Goal: Transaction & Acquisition: Purchase product/service

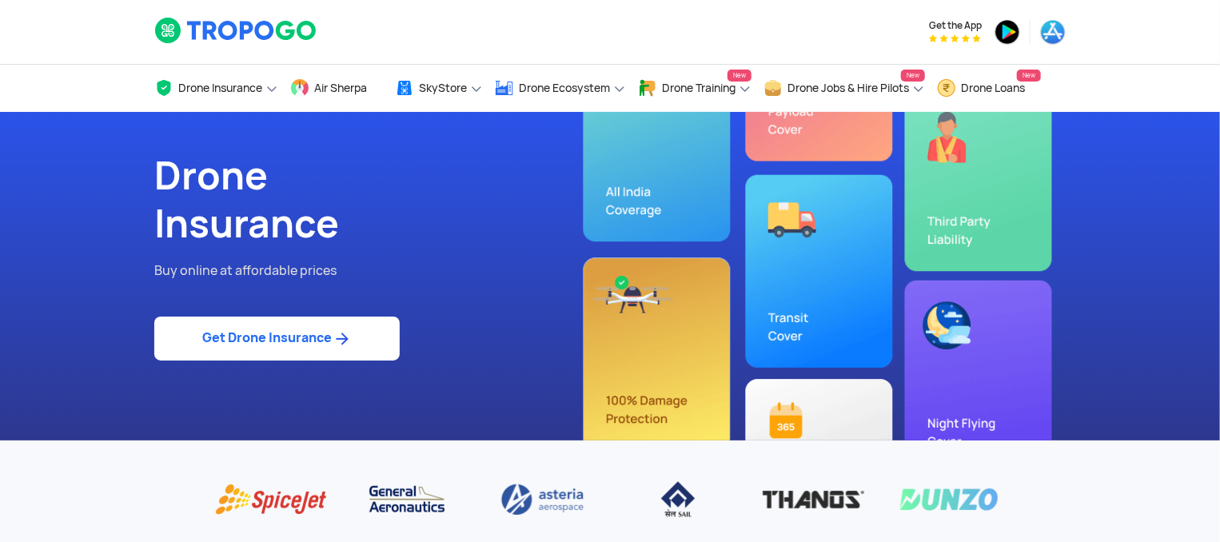
click at [265, 343] on link "Get Drone Insurance" at bounding box center [276, 339] width 245 height 44
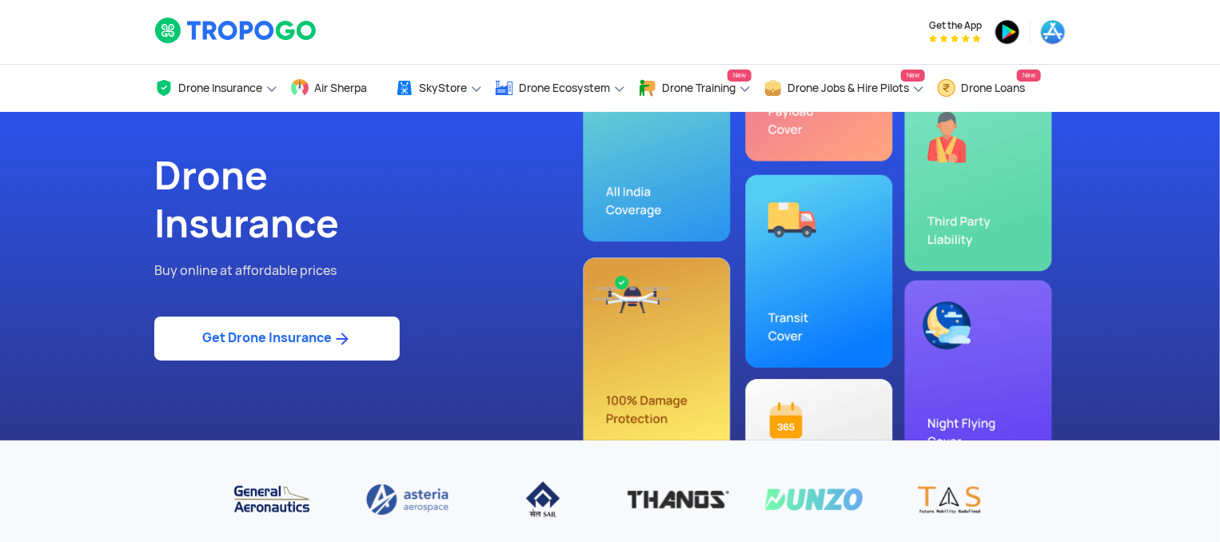
click at [265, 343] on link "Get Drone Insurance" at bounding box center [276, 339] width 245 height 44
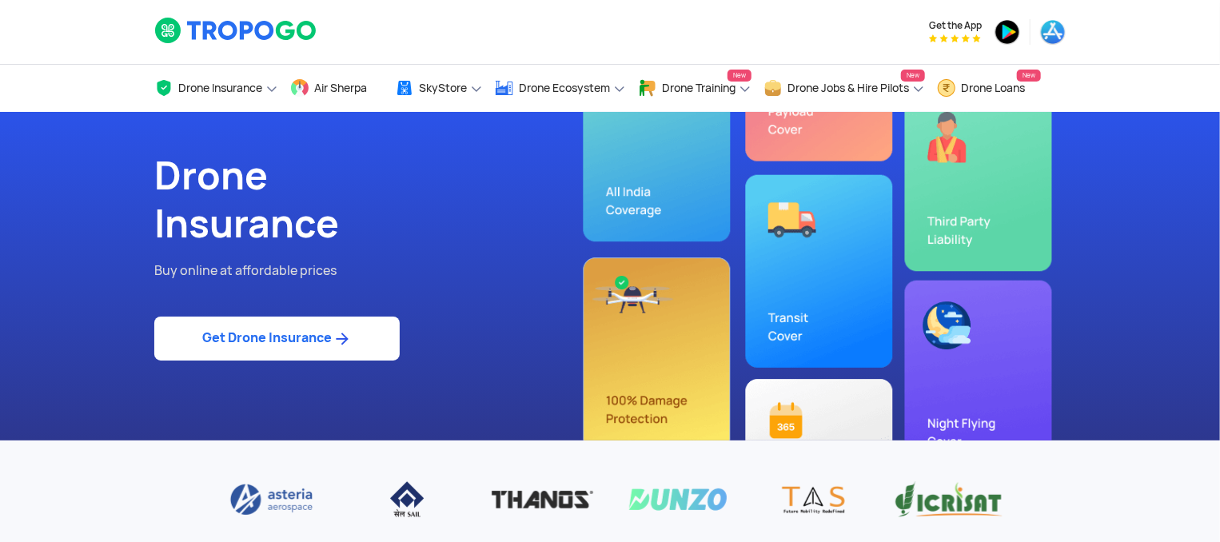
click at [265, 343] on link "Get Drone Insurance" at bounding box center [276, 339] width 245 height 44
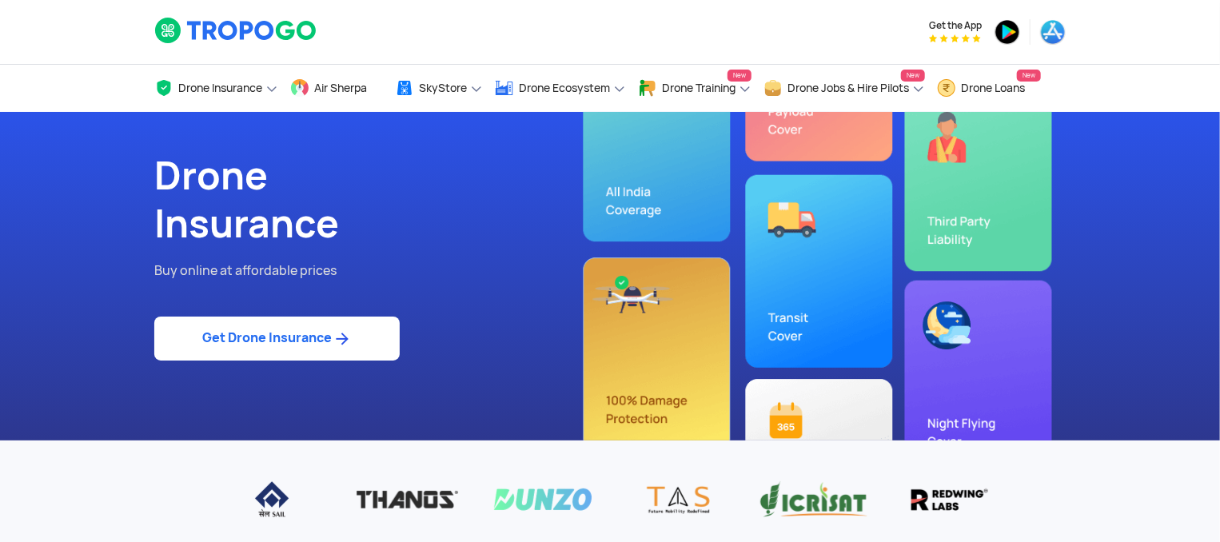
click at [342, 341] on img at bounding box center [342, 338] width 20 height 19
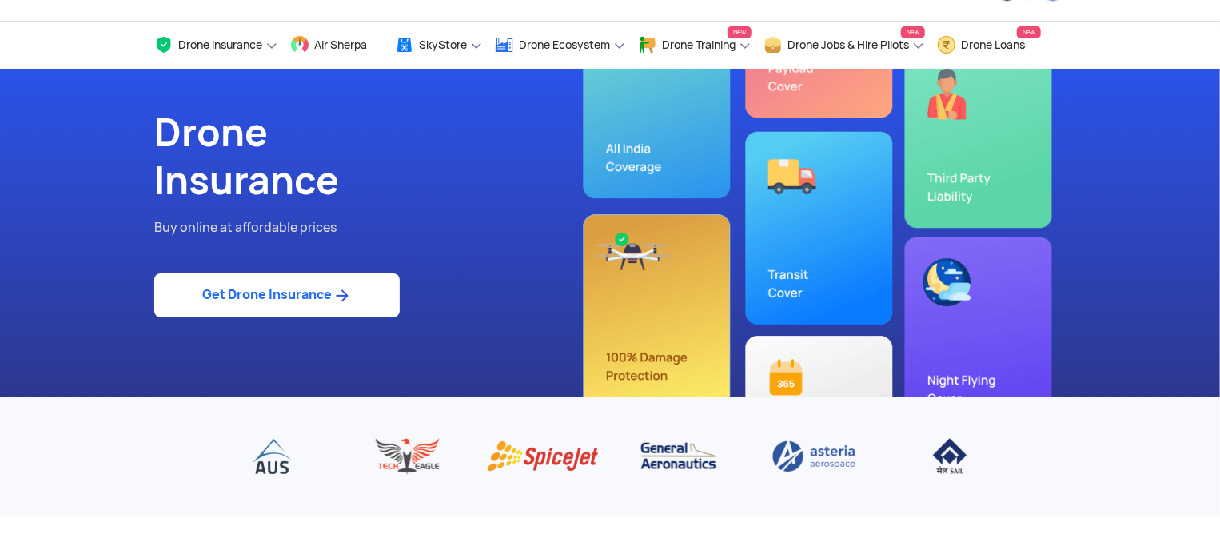
scroll to position [41, 0]
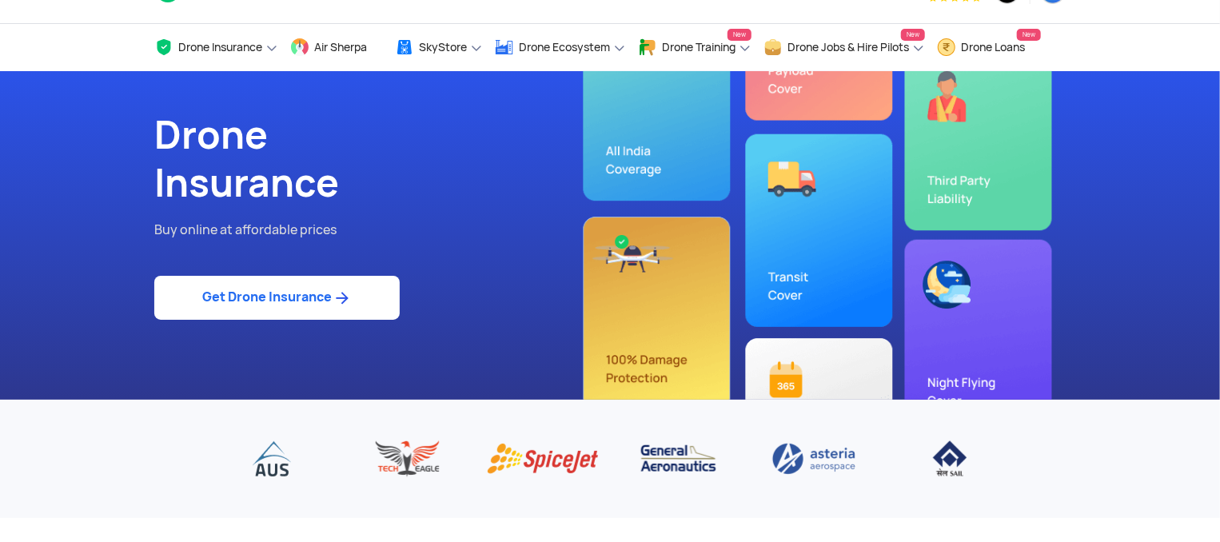
click at [324, 294] on link "Get Drone Insurance" at bounding box center [276, 298] width 245 height 44
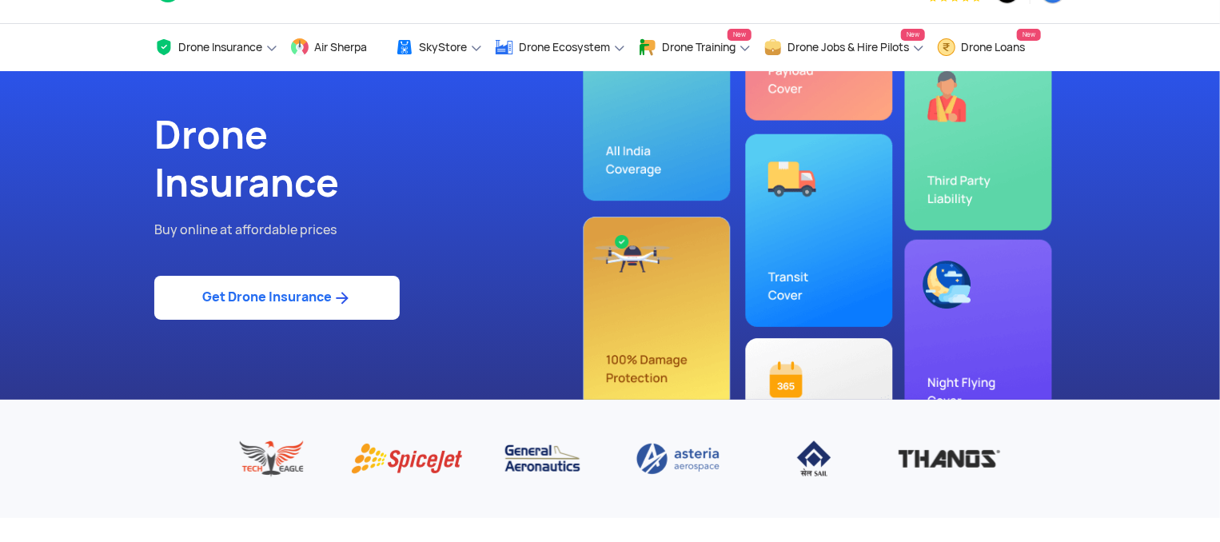
click at [324, 294] on link "Get Drone Insurance" at bounding box center [276, 298] width 245 height 44
click at [357, 316] on link "Get Drone Insurance" at bounding box center [276, 298] width 245 height 44
click at [285, 297] on link "Get Drone Insurance" at bounding box center [276, 298] width 245 height 44
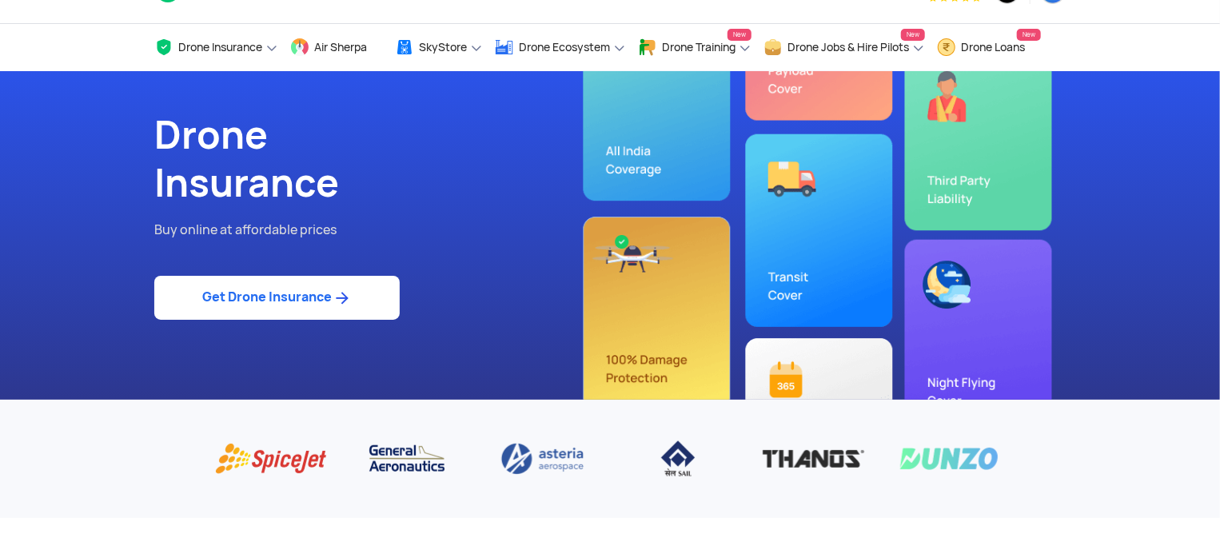
scroll to position [0, 0]
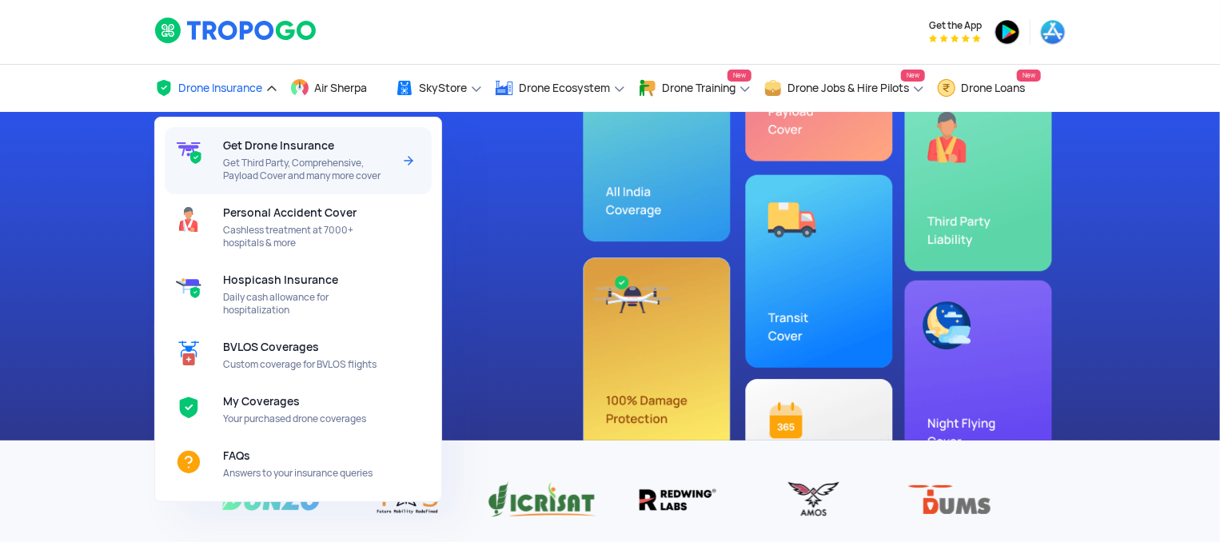
click at [286, 154] on div "Get Drone Insurance Get Third Party, Comprehensive, Payload Cover and many more…" at bounding box center [310, 160] width 175 height 67
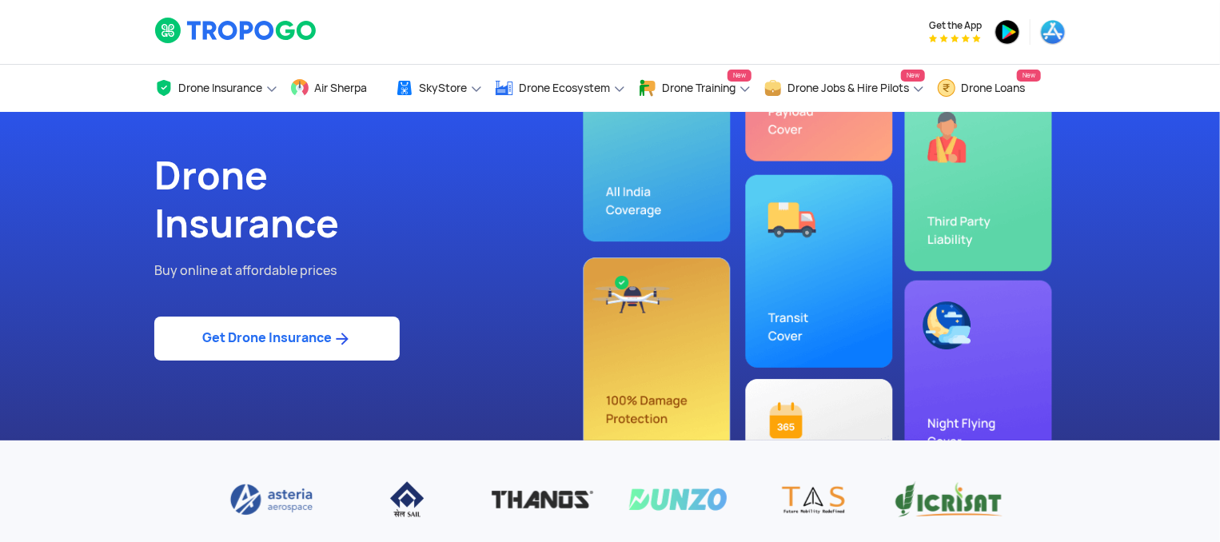
click at [287, 349] on link "Get Drone Insurance" at bounding box center [276, 339] width 245 height 44
click at [293, 343] on link "Get Drone Insurance" at bounding box center [276, 339] width 245 height 44
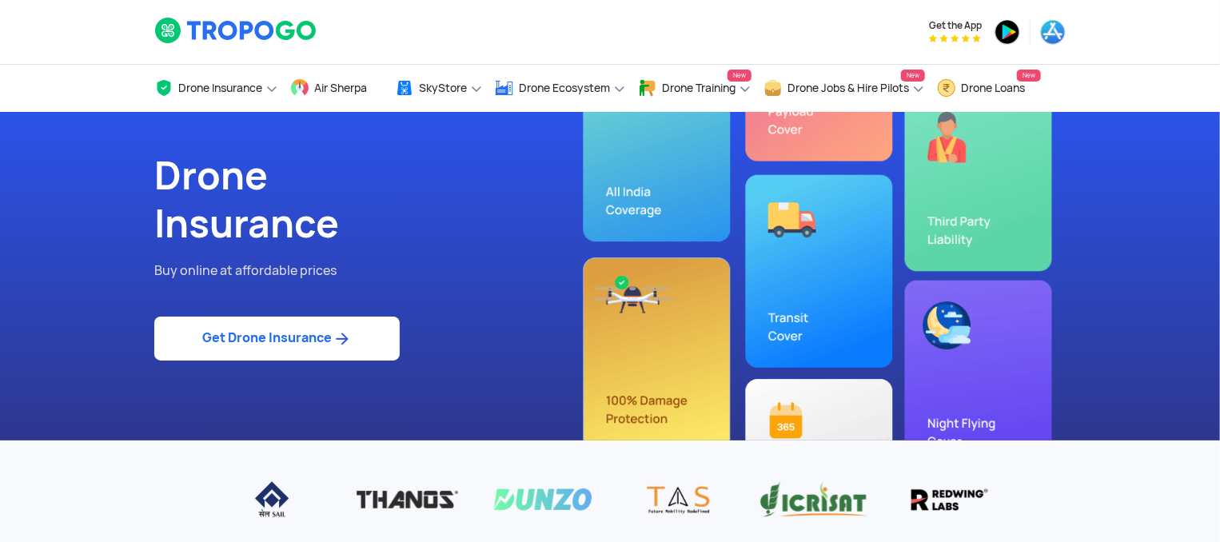
click at [293, 343] on link "Get Drone Insurance" at bounding box center [276, 339] width 245 height 44
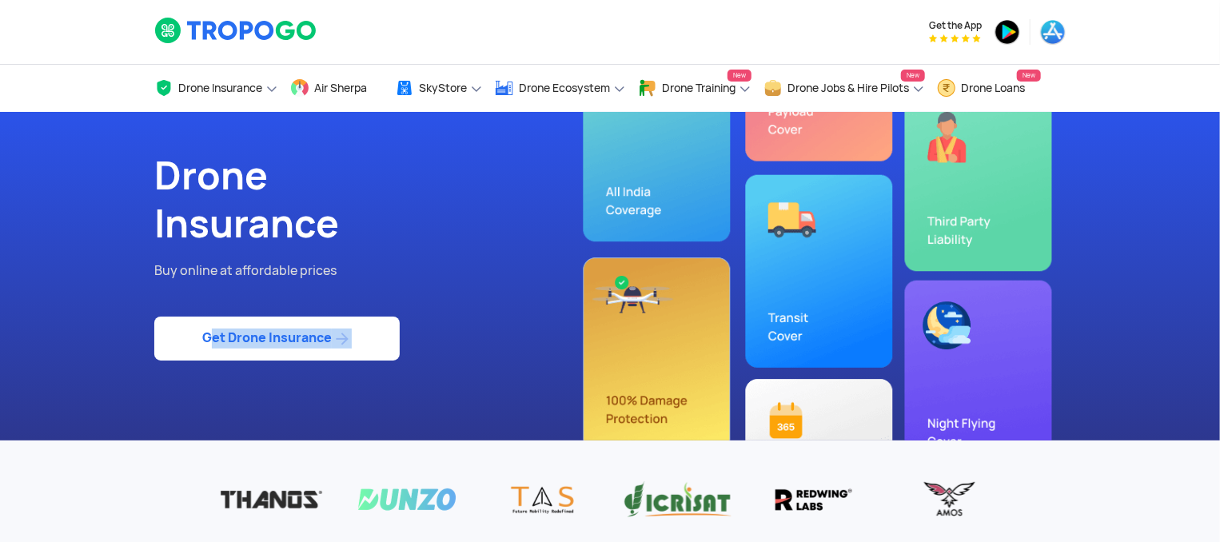
click at [297, 391] on div "Drone Insurance Buy online at affordable prices Get Drone Insurance" at bounding box center [376, 276] width 468 height 329
click at [317, 346] on link "Get Drone Insurance" at bounding box center [276, 339] width 245 height 44
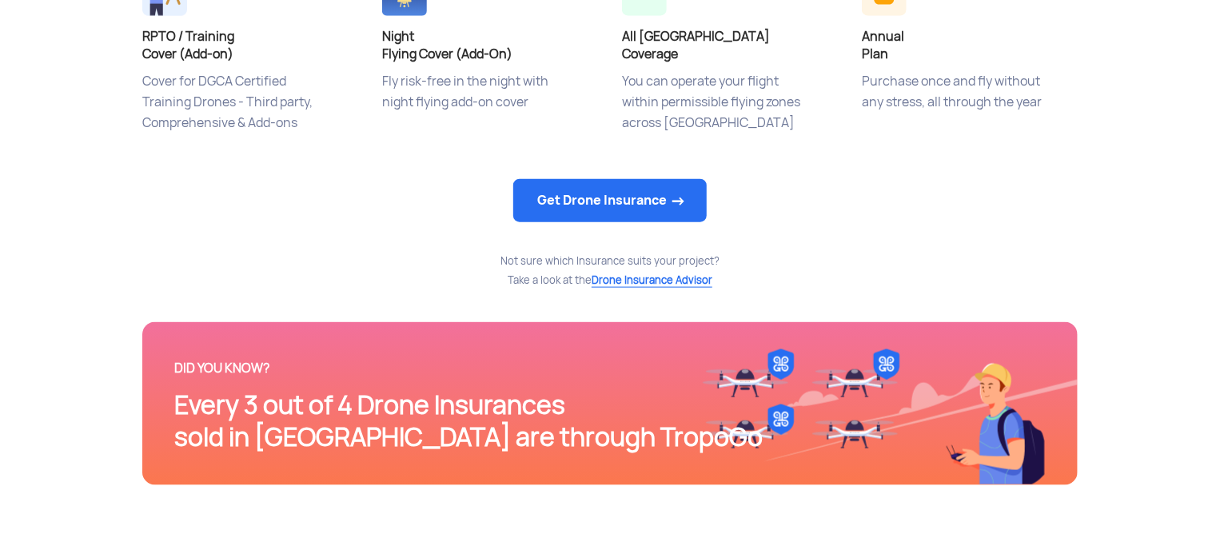
scroll to position [913, 0]
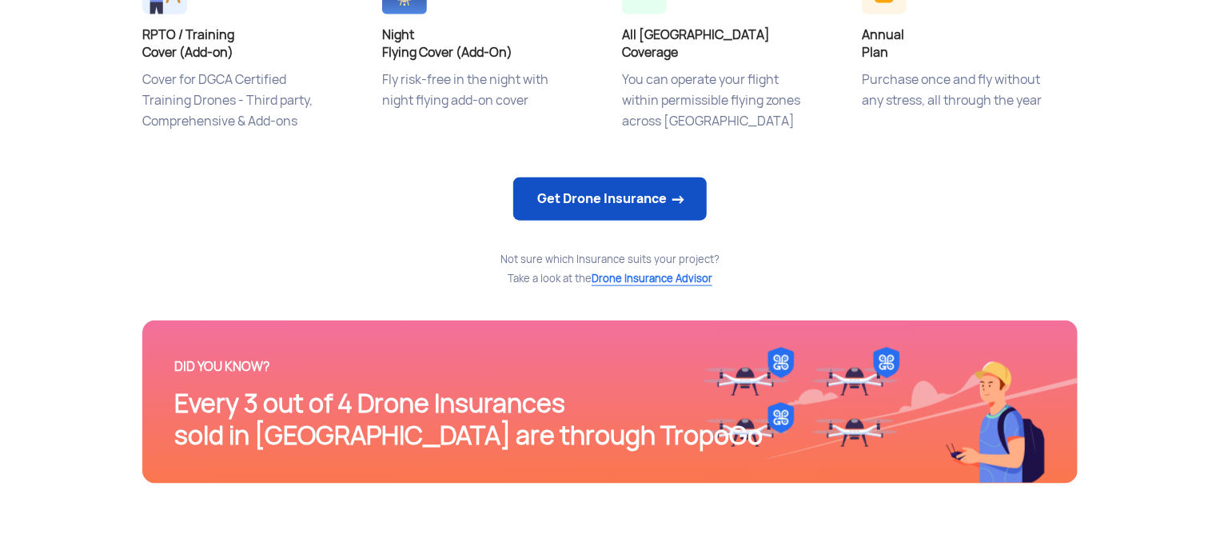
click at [603, 193] on link "Get Drone Insurance" at bounding box center [609, 198] width 193 height 43
click at [639, 201] on link "Get Drone Insurance" at bounding box center [609, 198] width 193 height 43
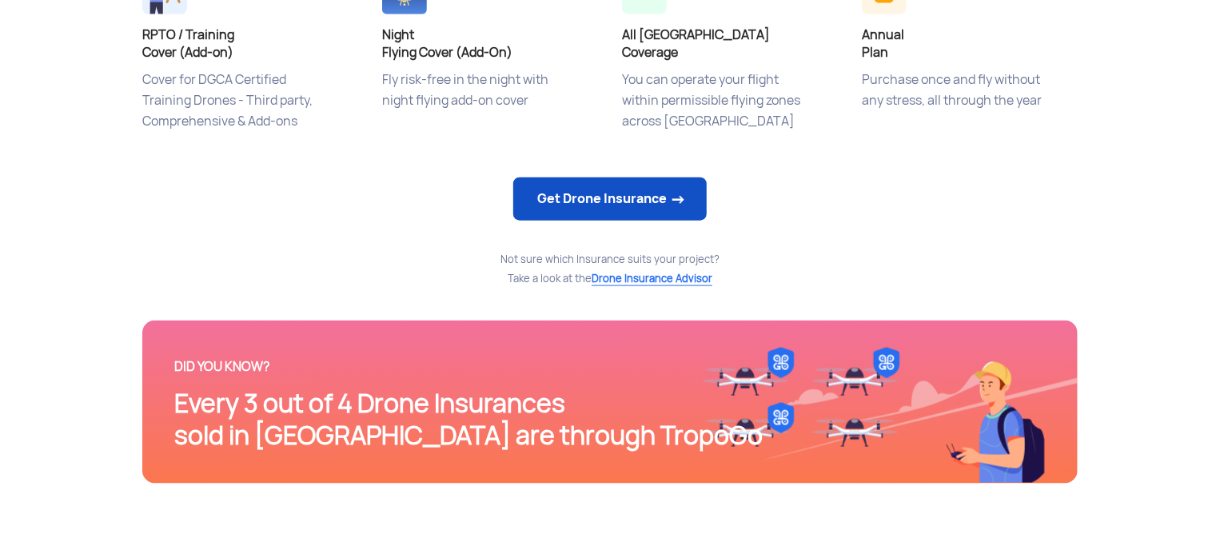
click at [614, 202] on link "Get Drone Insurance" at bounding box center [609, 198] width 193 height 43
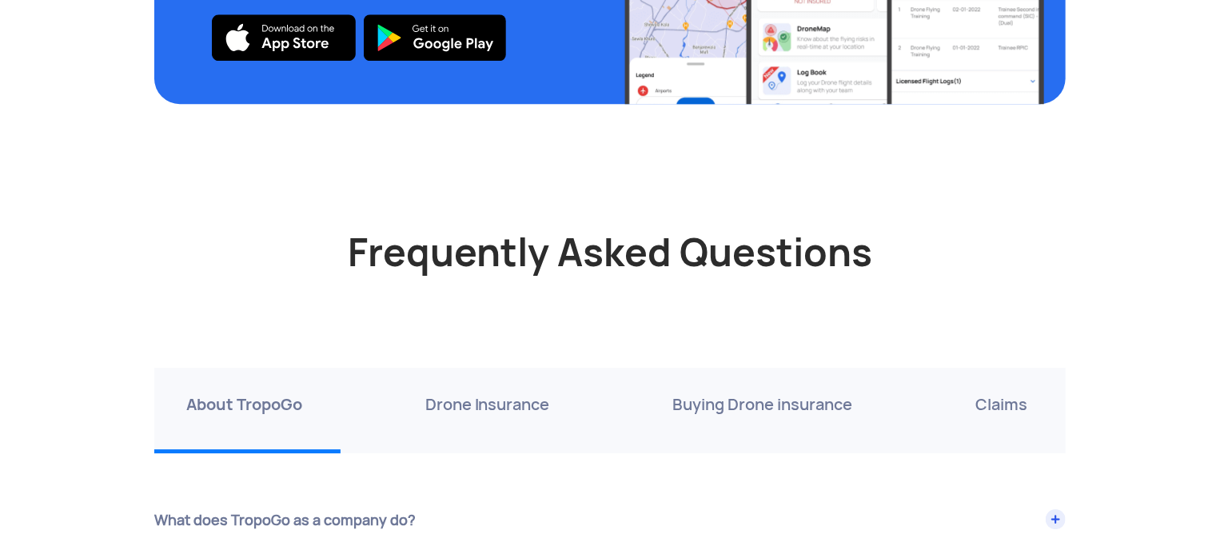
scroll to position [5445, 0]
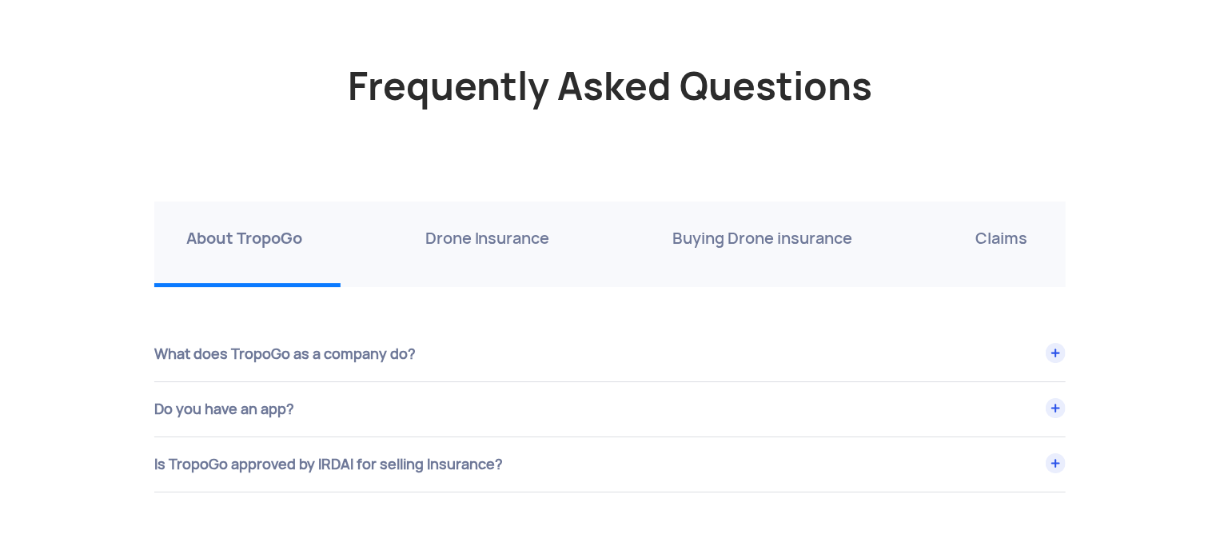
click at [519, 241] on p "Drone Insurance" at bounding box center [487, 238] width 125 height 26
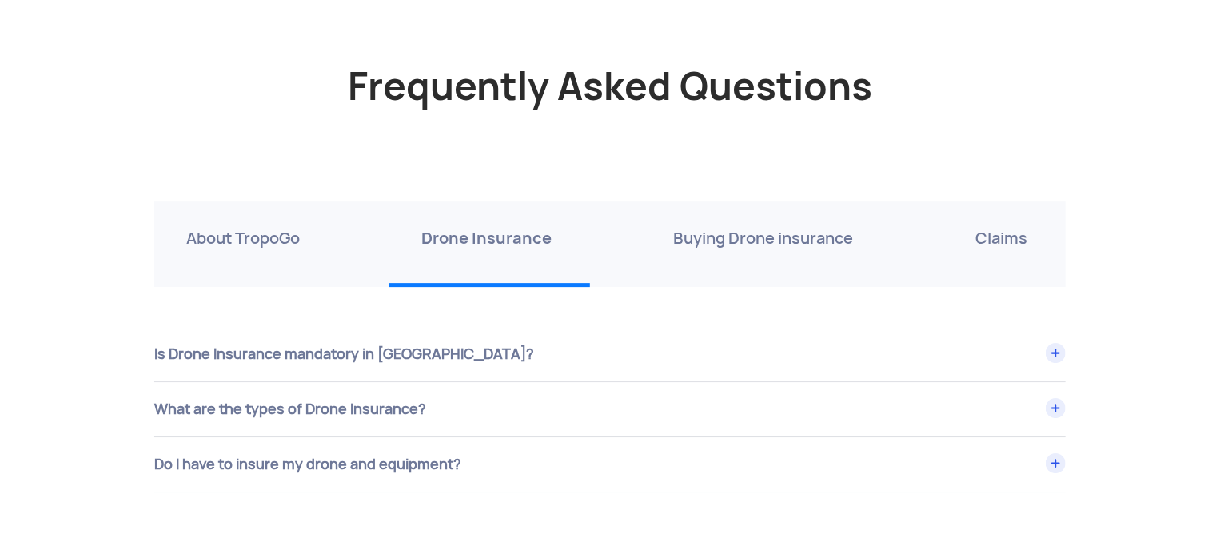
click at [519, 241] on p "Drone Insurance" at bounding box center [486, 238] width 130 height 26
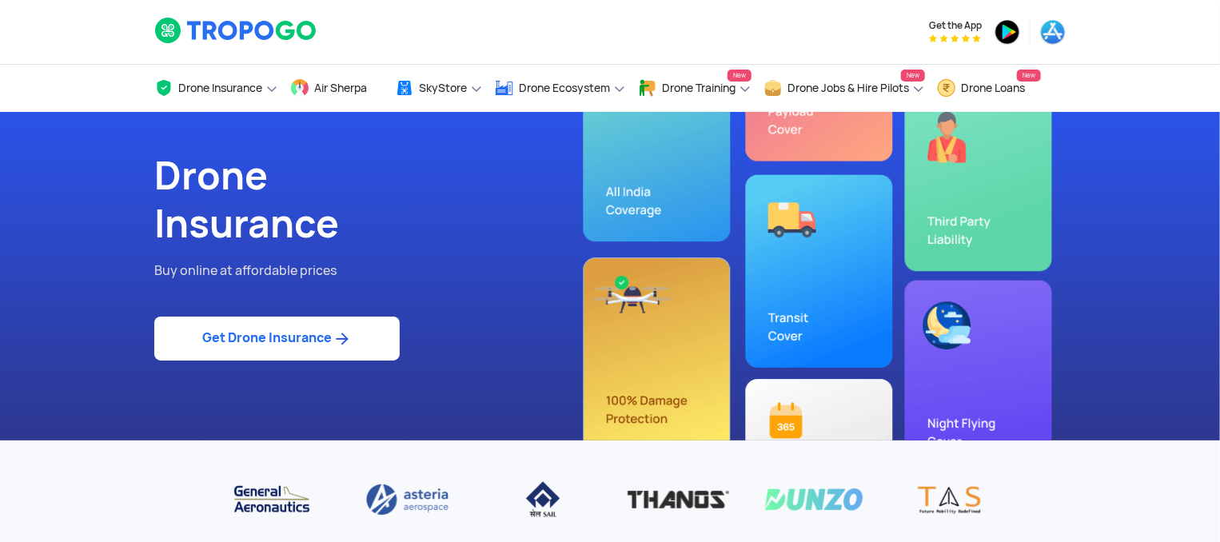
click at [311, 355] on link "Get Drone Insurance" at bounding box center [276, 339] width 245 height 44
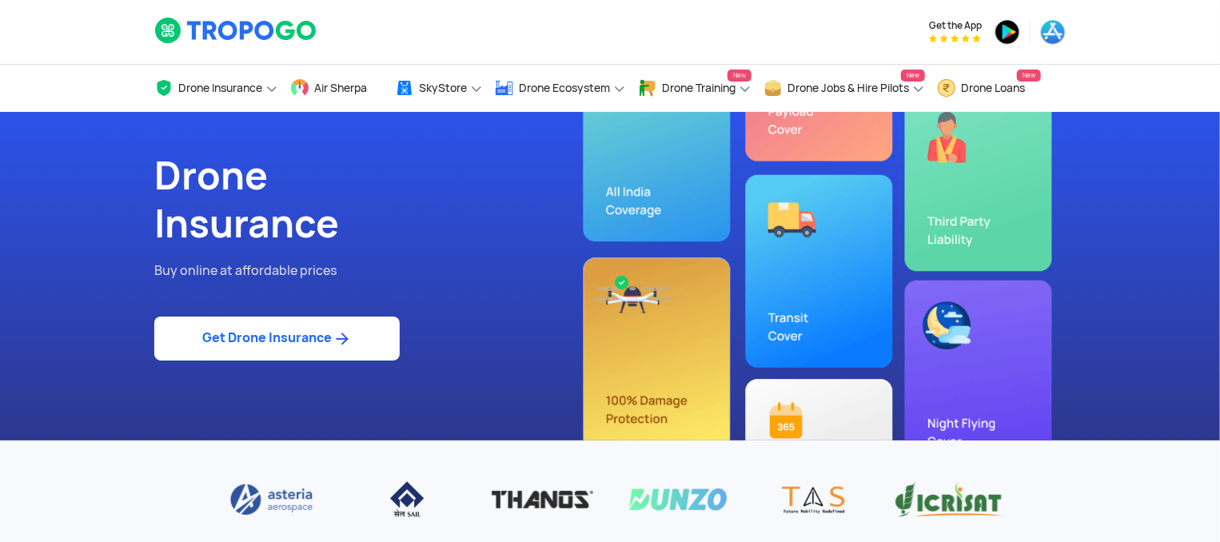
click at [321, 376] on div "Drone Insurance Buy online at affordable prices Get Drone Insurance" at bounding box center [376, 276] width 468 height 329
click at [297, 343] on link "Get Drone Insurance" at bounding box center [276, 339] width 245 height 44
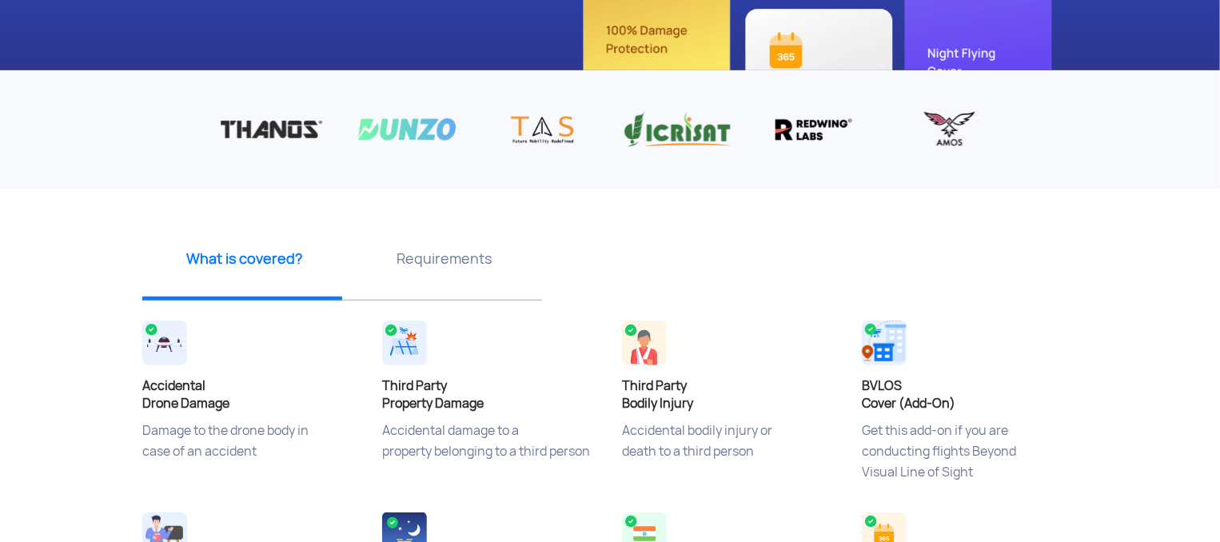
scroll to position [372, 0]
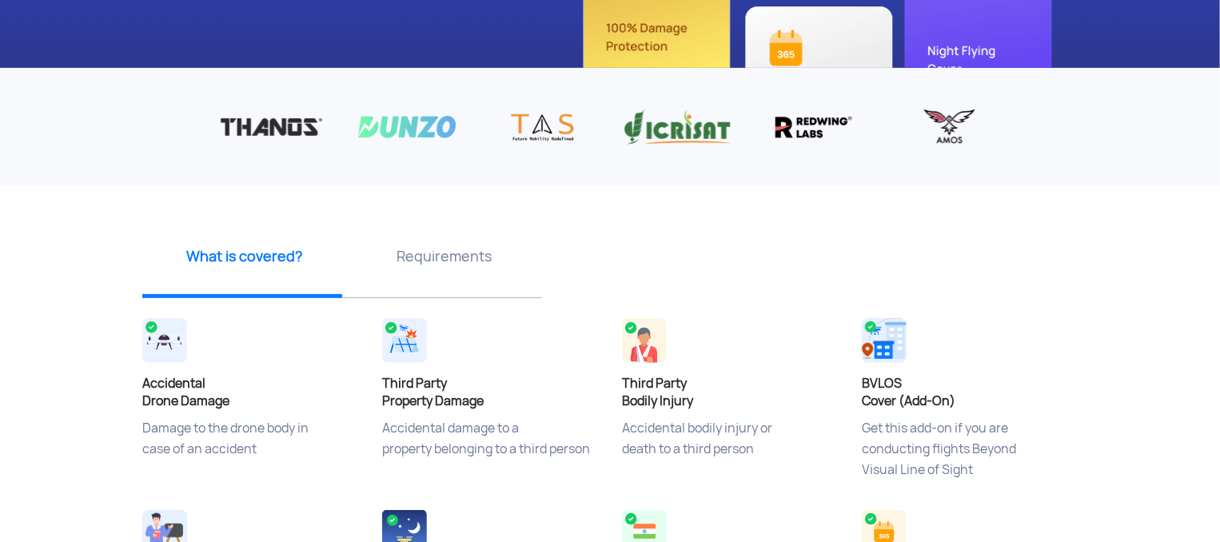
click at [454, 253] on p "Requirements" at bounding box center [444, 256] width 188 height 20
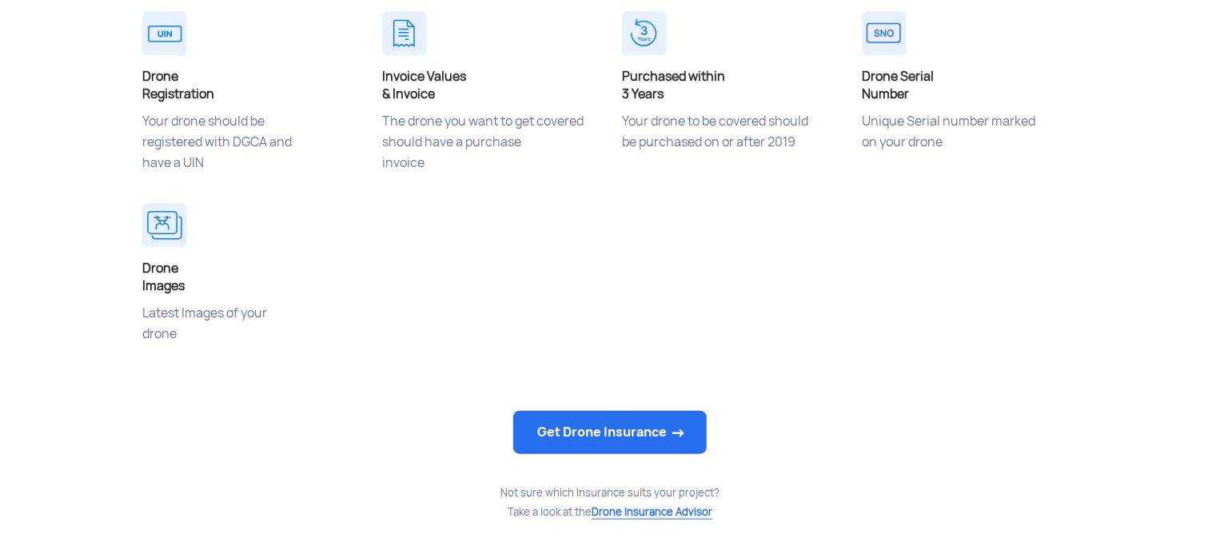
scroll to position [680, 0]
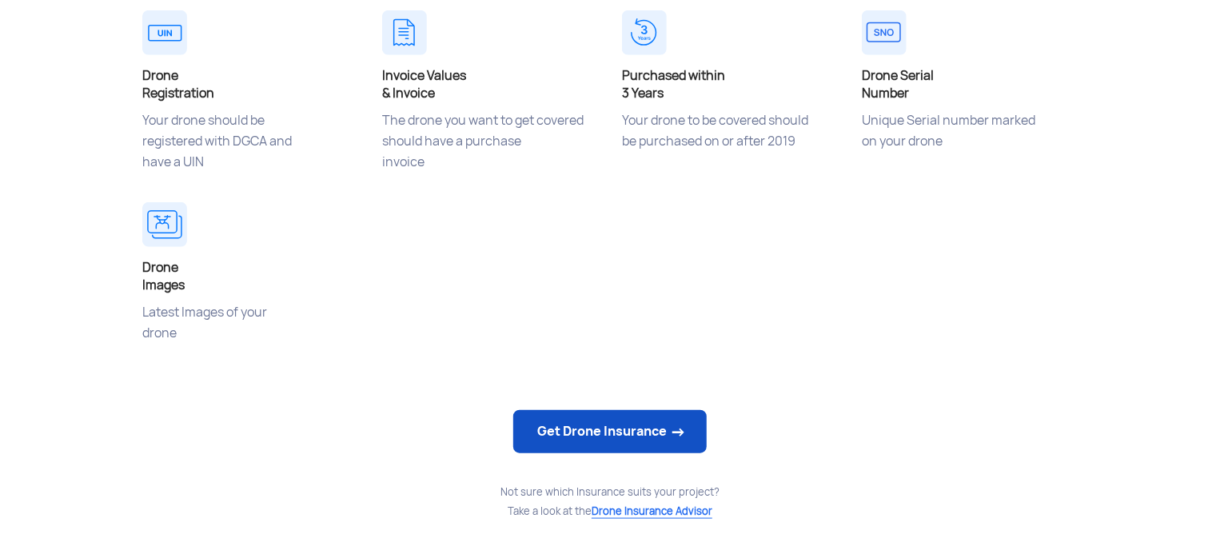
click at [607, 431] on link "Get Drone Insurance" at bounding box center [609, 431] width 193 height 43
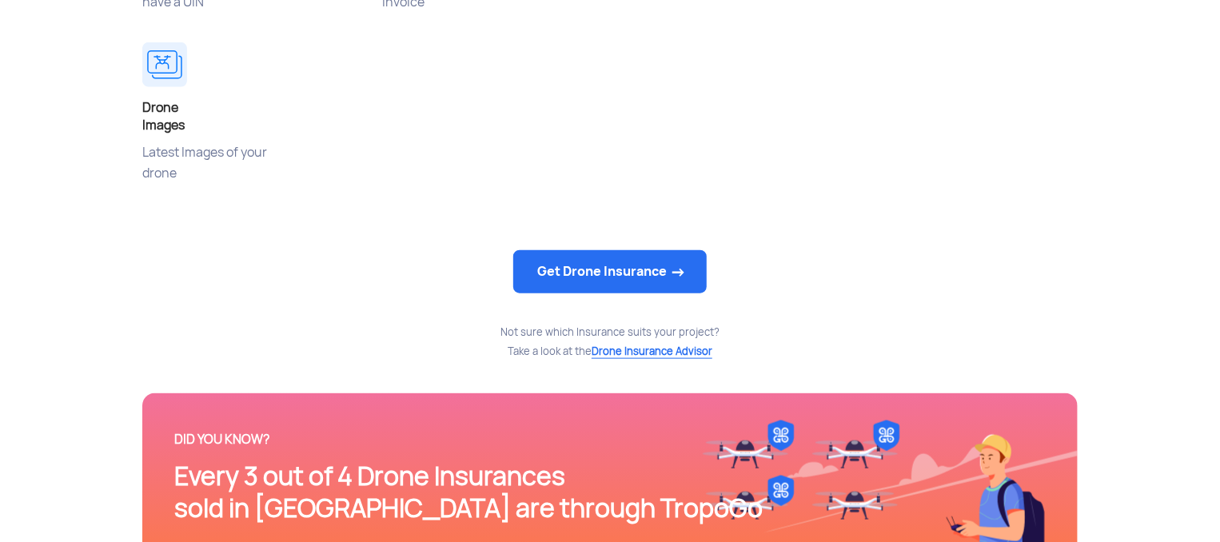
scroll to position [839, 0]
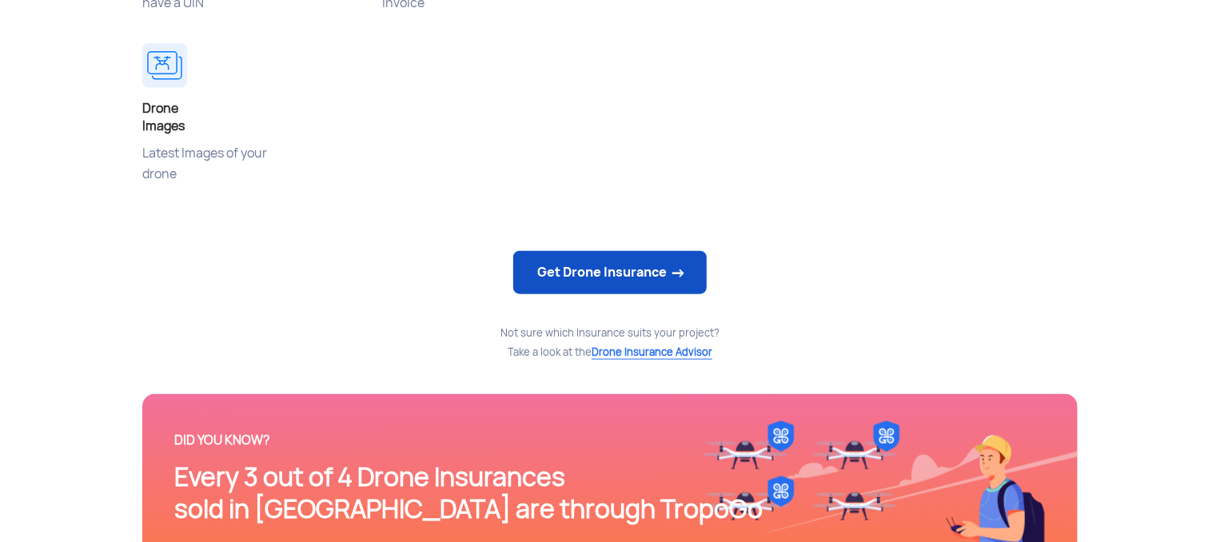
click at [580, 269] on link "Get Drone Insurance" at bounding box center [609, 272] width 193 height 43
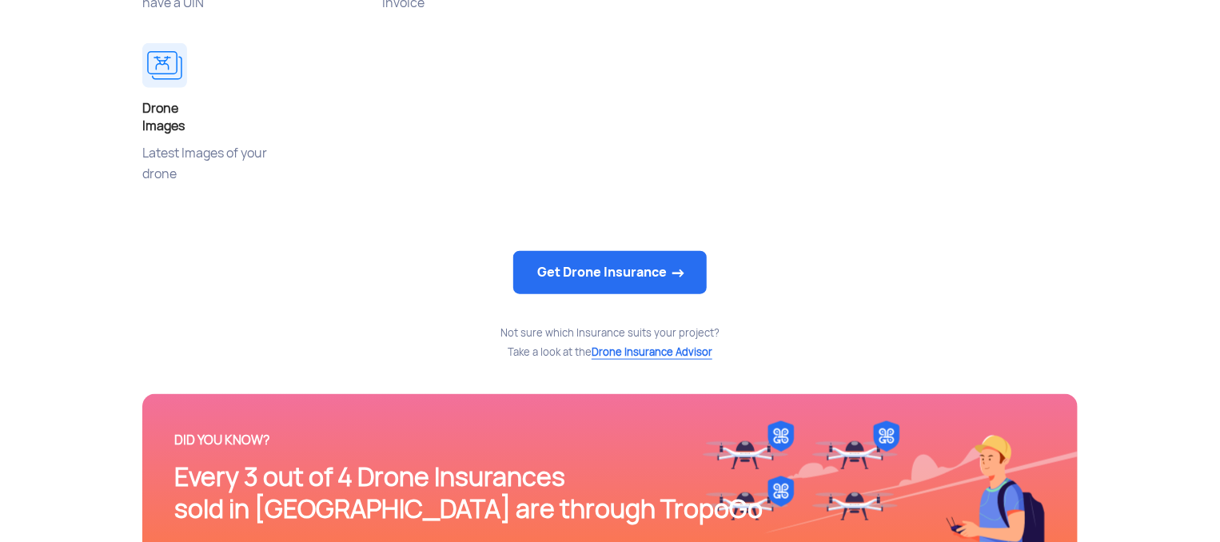
click at [480, 263] on div "Get Drone Insurance" at bounding box center [609, 273] width 935 height 53
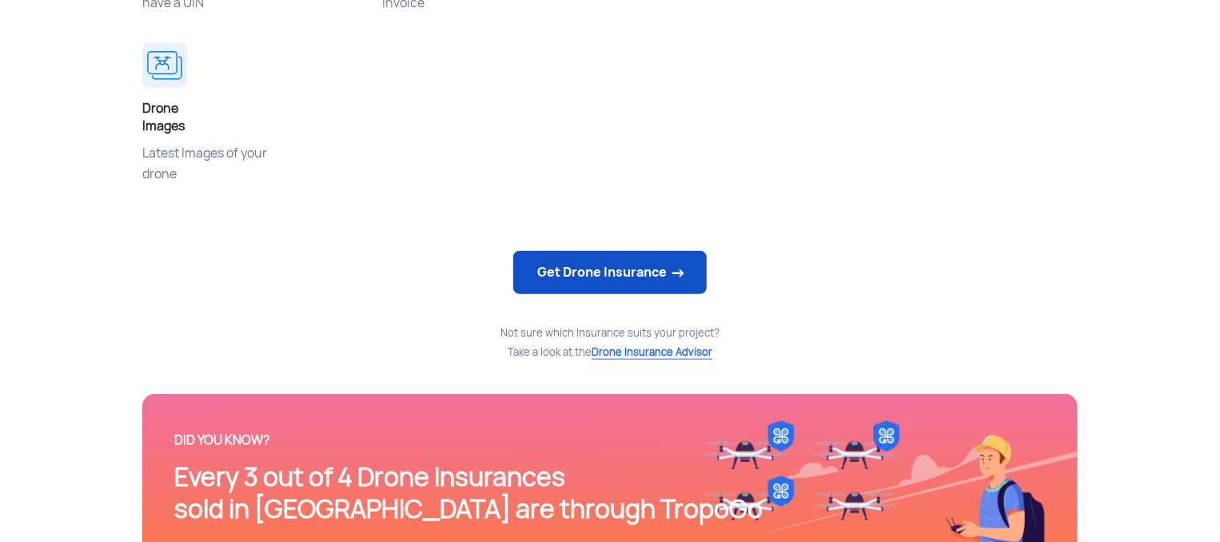
click at [584, 271] on link "Get Drone Insurance" at bounding box center [609, 272] width 193 height 43
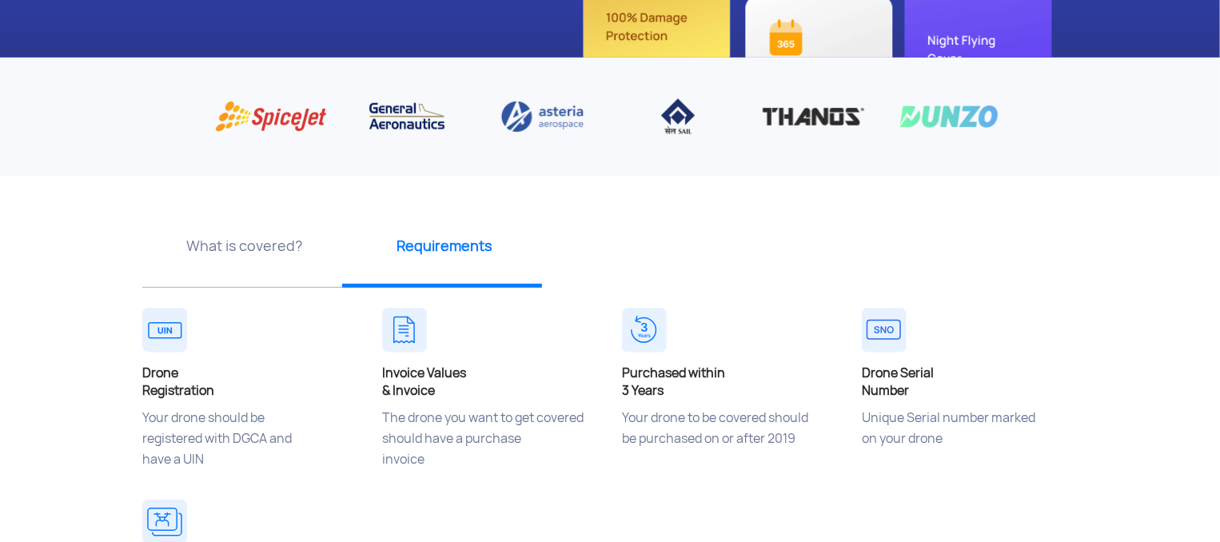
scroll to position [382, 0]
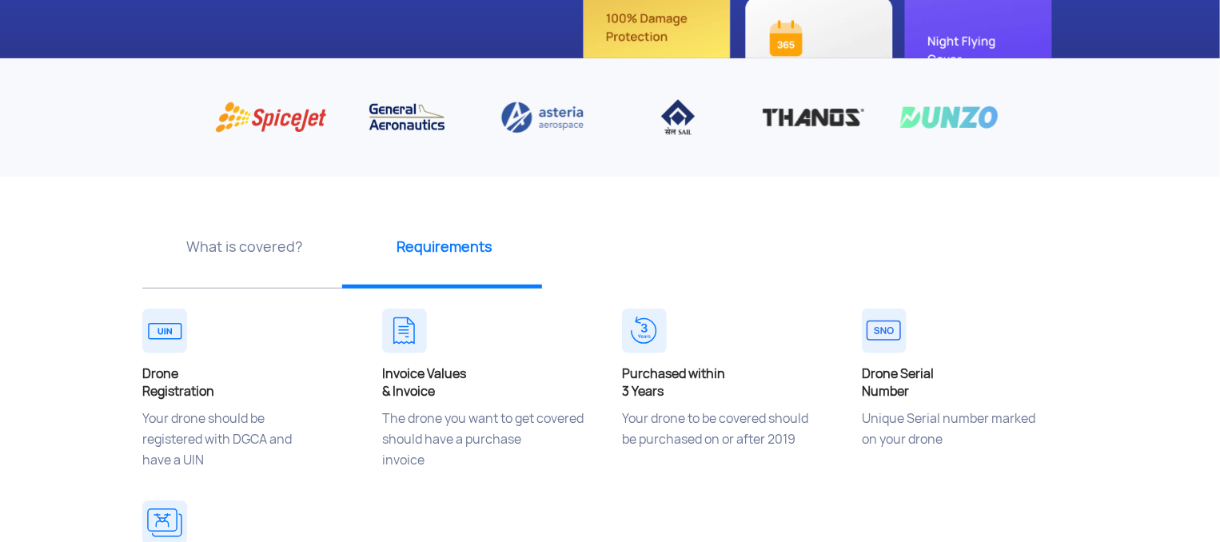
click at [249, 252] on p "What is covered?" at bounding box center [244, 247] width 188 height 20
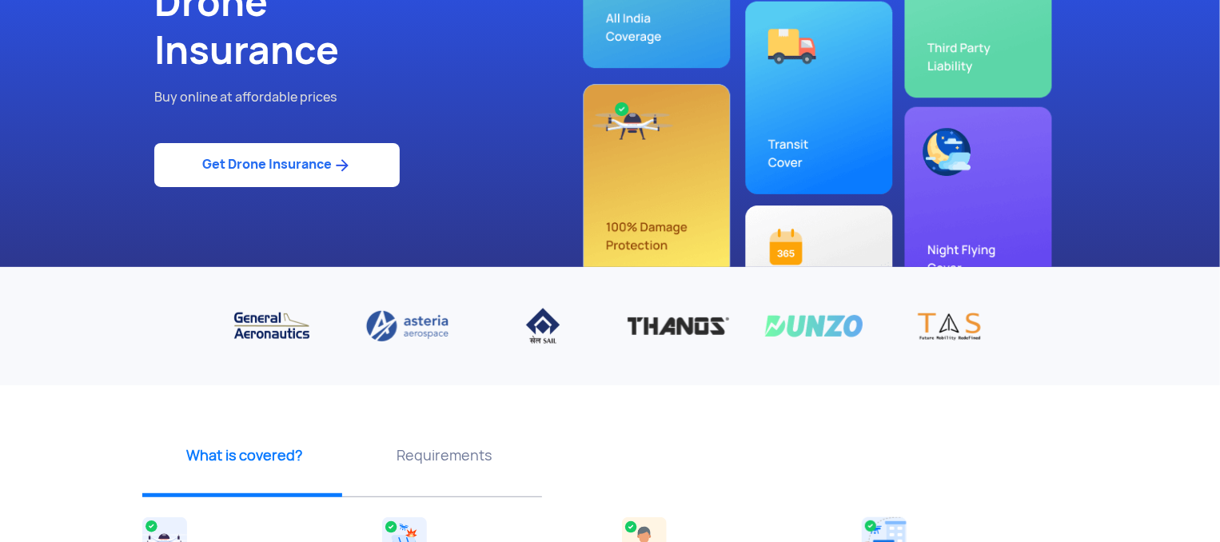
scroll to position [161, 0]
